Goal: Task Accomplishment & Management: Complete application form

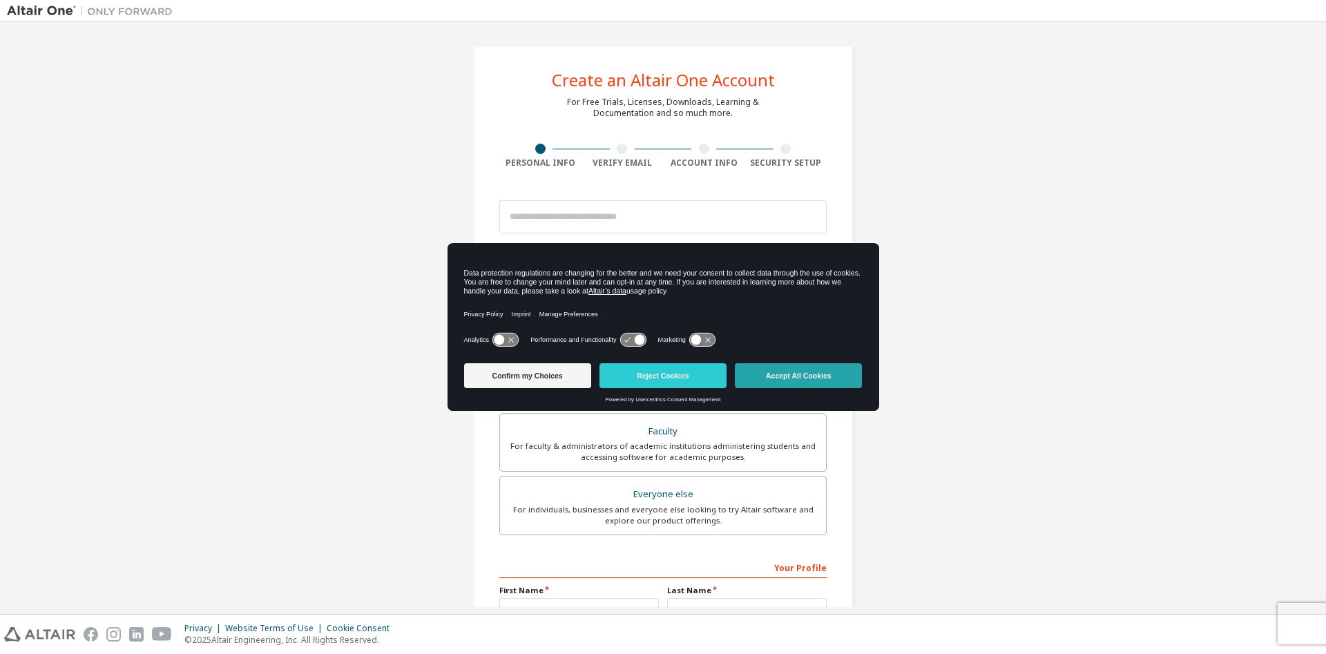
click at [809, 374] on button "Accept All Cookies" at bounding box center [798, 375] width 127 height 25
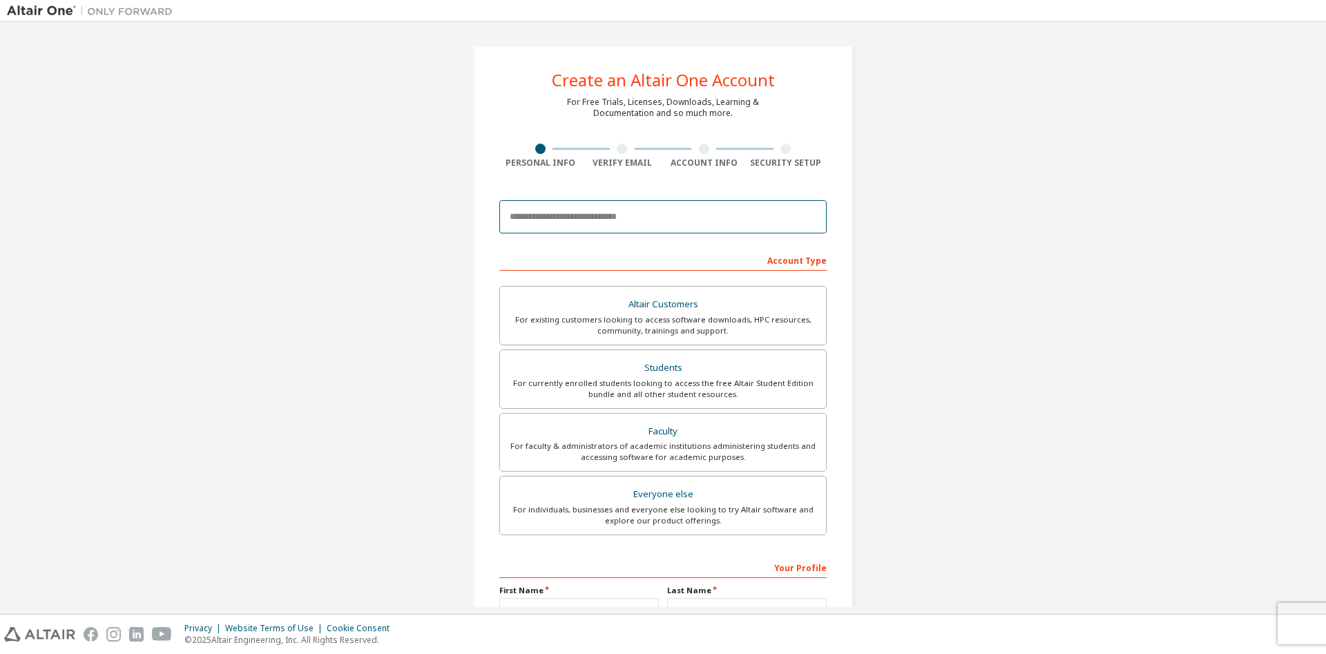
drag, startPoint x: 562, startPoint y: 224, endPoint x: 575, endPoint y: 235, distance: 16.7
click at [563, 224] on input "email" at bounding box center [662, 216] width 327 height 33
type input "**********"
click at [640, 378] on div "For currently enrolled students looking to access the free Altair Student Editi…" at bounding box center [662, 389] width 309 height 22
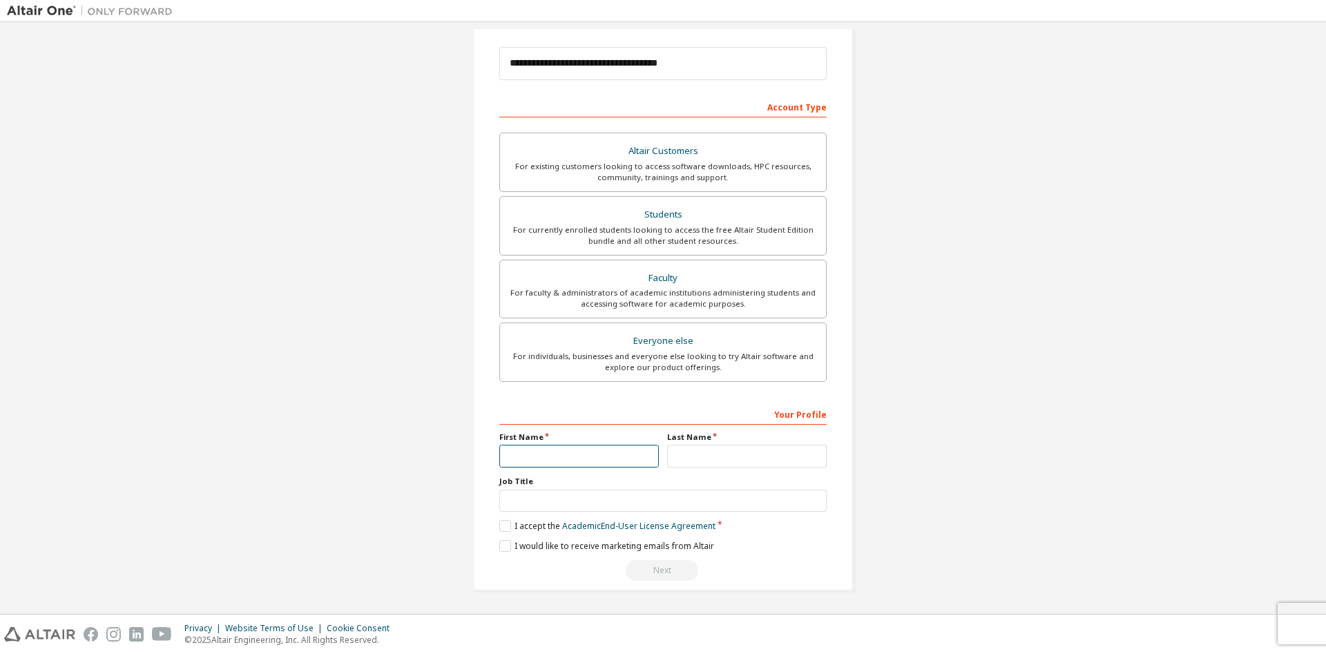
click at [534, 459] on input "text" at bounding box center [579, 456] width 160 height 23
type input "*********"
type input "********"
click at [557, 498] on input "text" at bounding box center [662, 501] width 327 height 23
type input "*******"
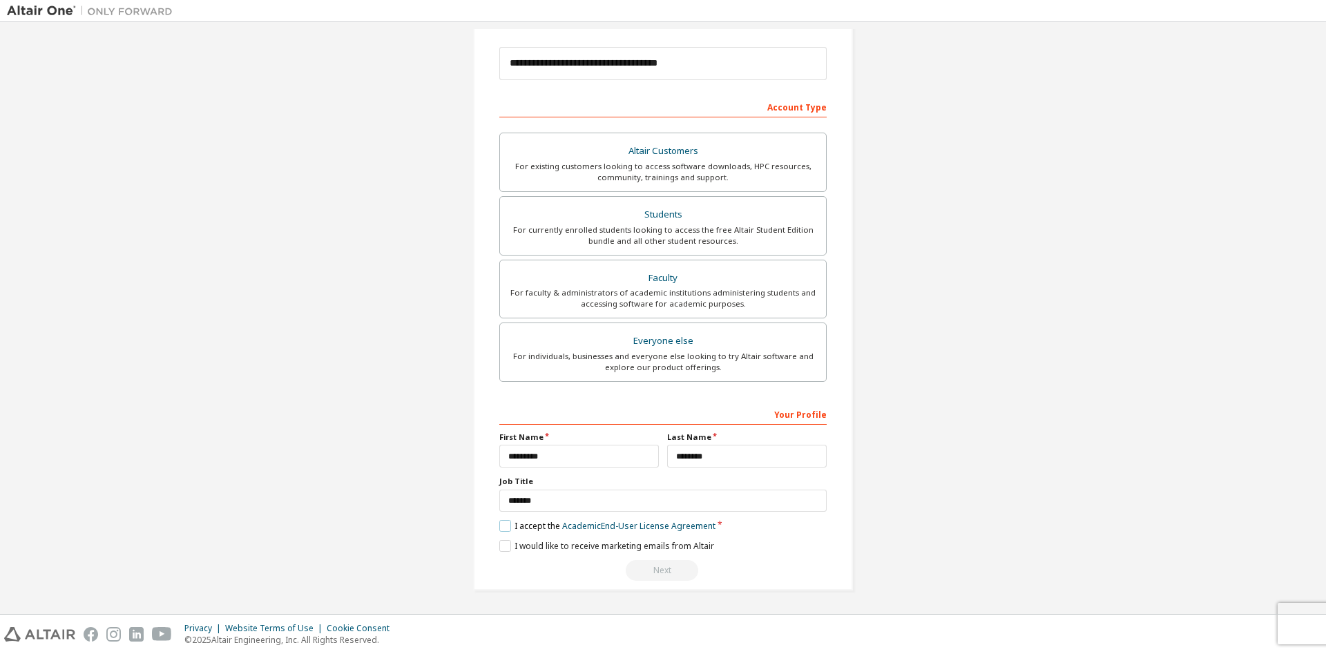
click at [505, 527] on label "I accept the Academic End-User License Agreement" at bounding box center [607, 526] width 216 height 12
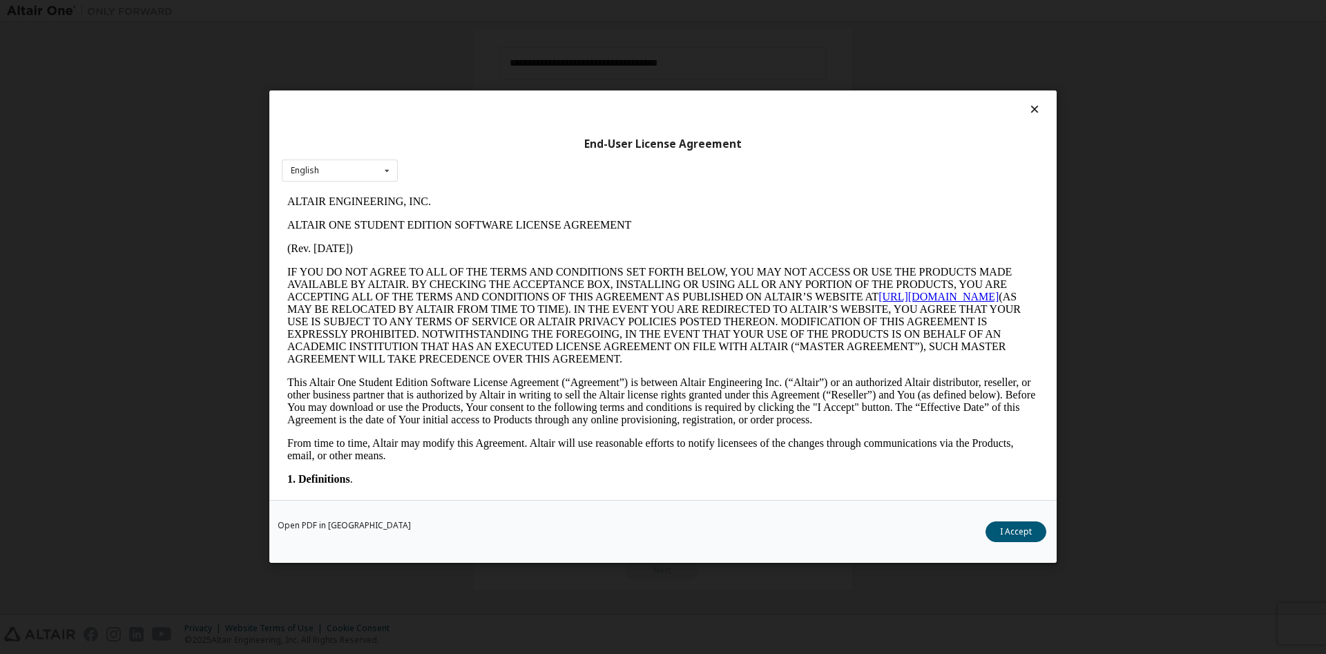
scroll to position [0, 0]
click at [1022, 527] on button "I Accept" at bounding box center [1016, 532] width 61 height 21
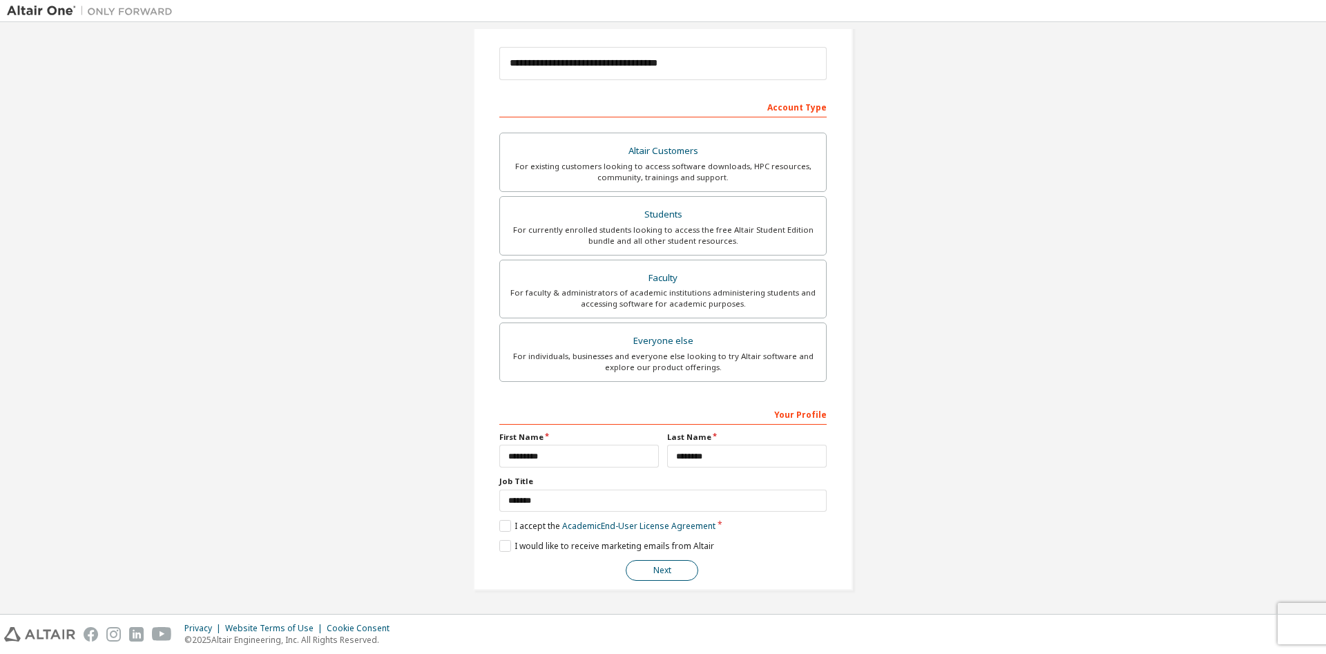
click at [674, 571] on button "Next" at bounding box center [662, 570] width 73 height 21
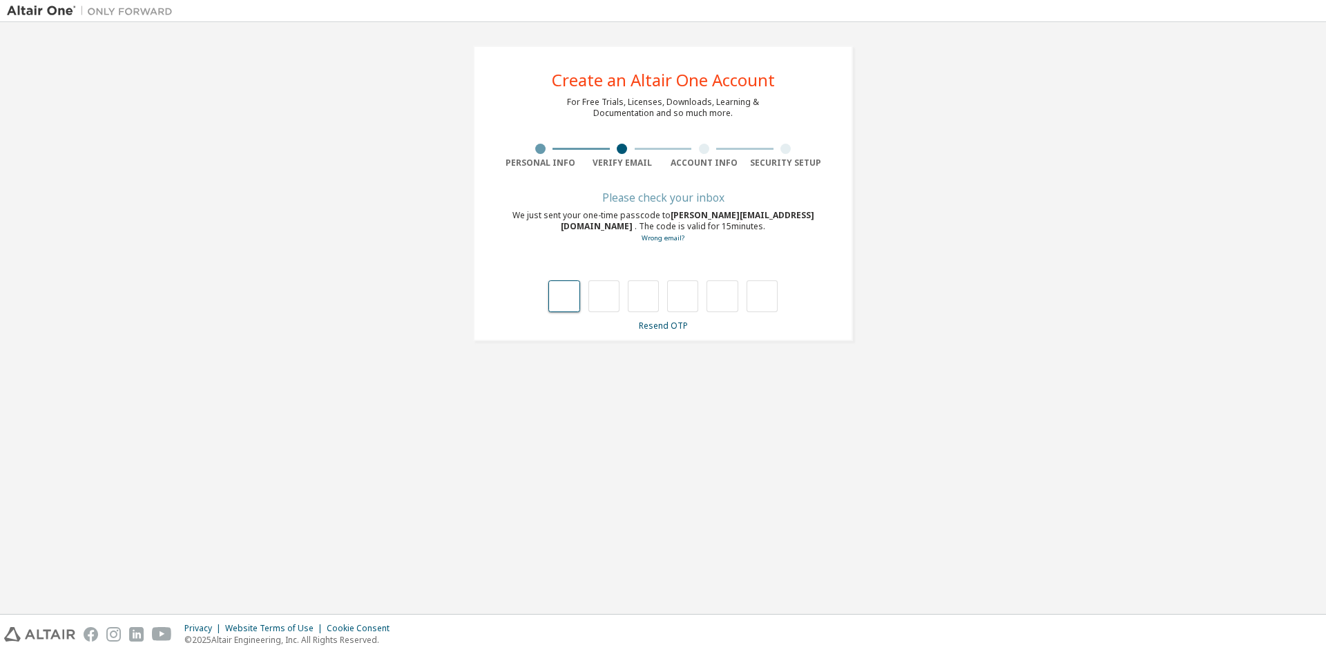
click at [568, 304] on input "text" at bounding box center [563, 296] width 31 height 32
type input "*"
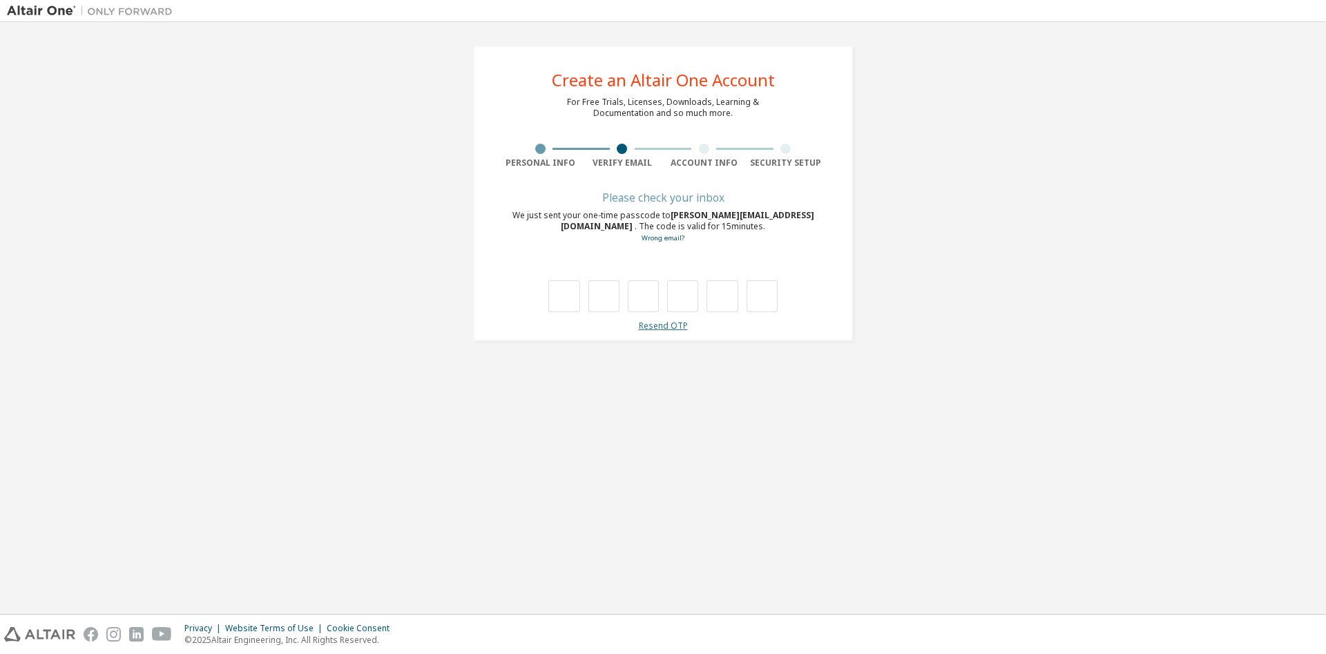
type input "*"
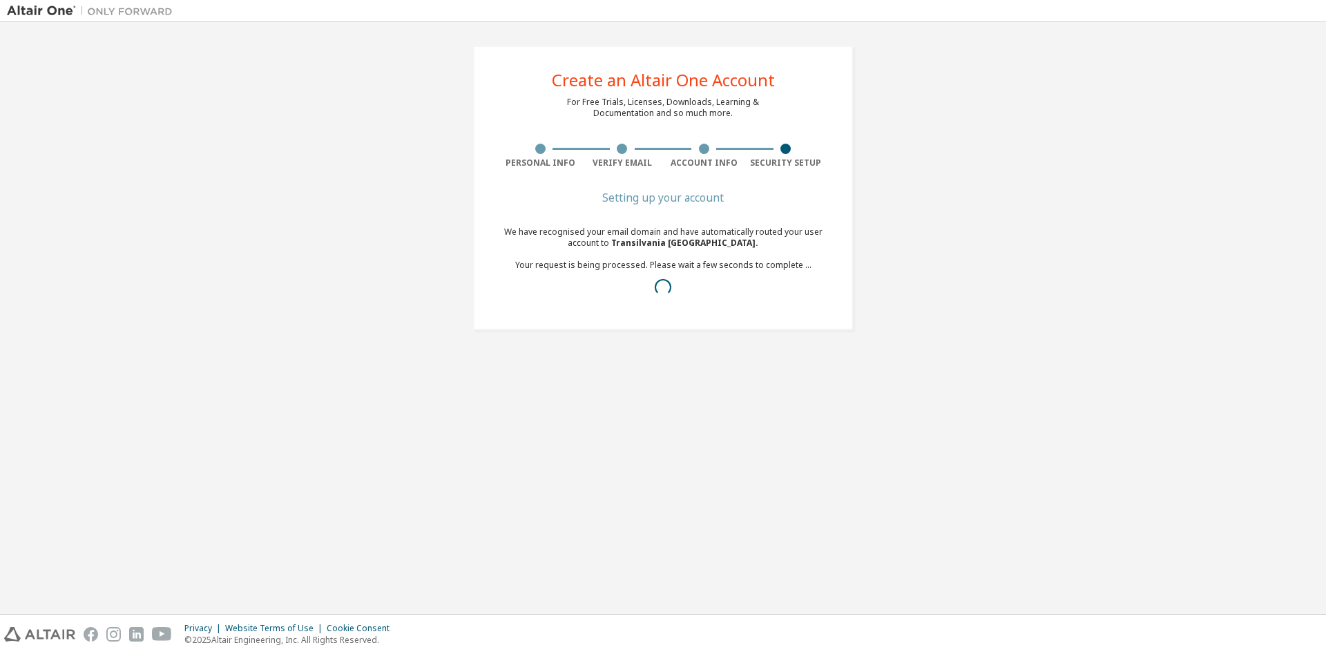
drag, startPoint x: 707, startPoint y: 419, endPoint x: 698, endPoint y: 422, distance: 9.4
click at [702, 421] on div "Create an Altair One Account For Free Trials, Licenses, Downloads, Learning & D…" at bounding box center [663, 318] width 1312 height 578
click at [541, 317] on div "Congratulations! We have recognised your email domain and have automatically ro…" at bounding box center [662, 262] width 327 height 138
click at [623, 314] on link "here" at bounding box center [622, 309] width 18 height 12
